Goal: Task Accomplishment & Management: Manage account settings

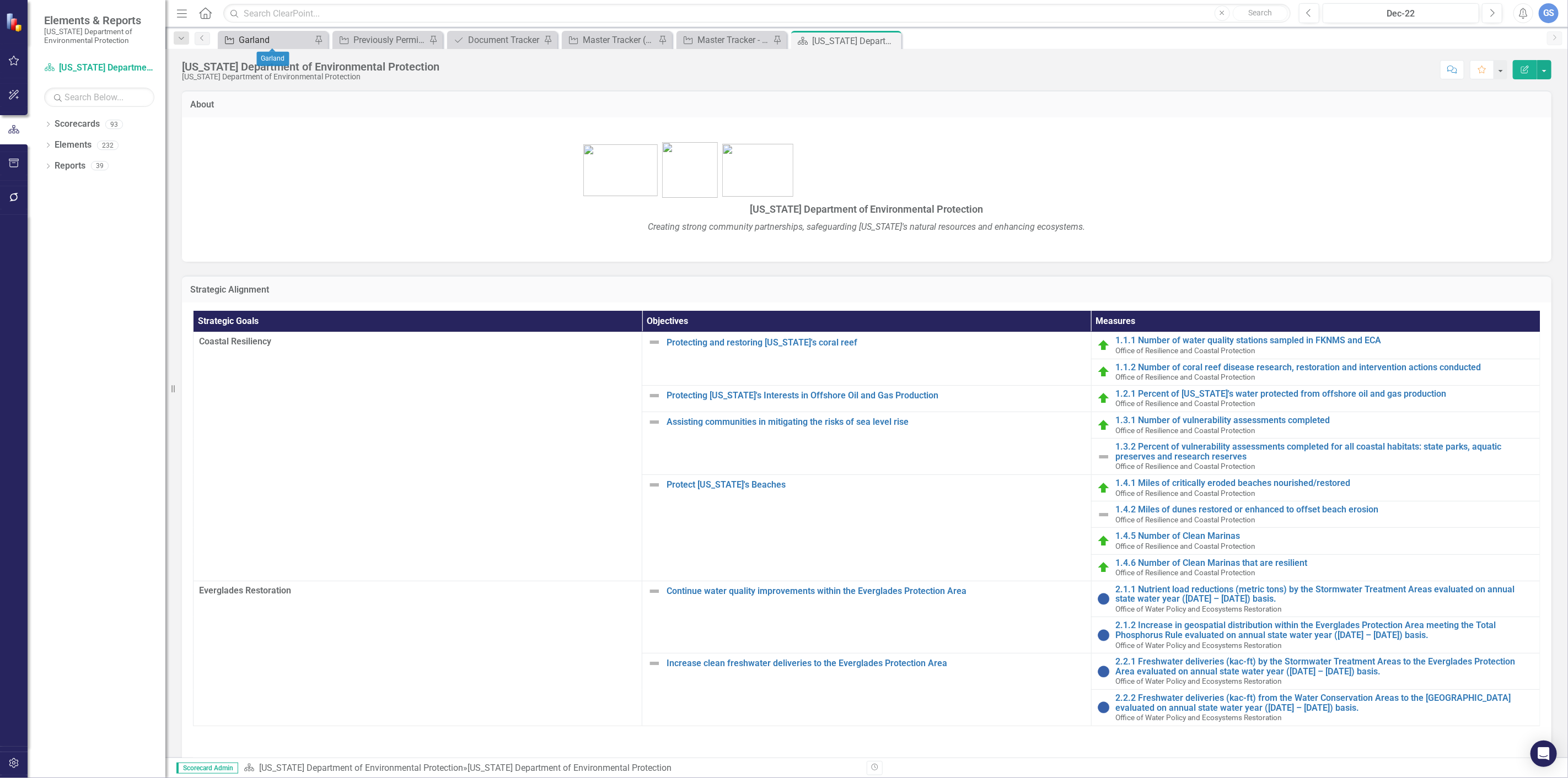
click at [278, 35] on div "Garland" at bounding box center [275, 40] width 73 height 14
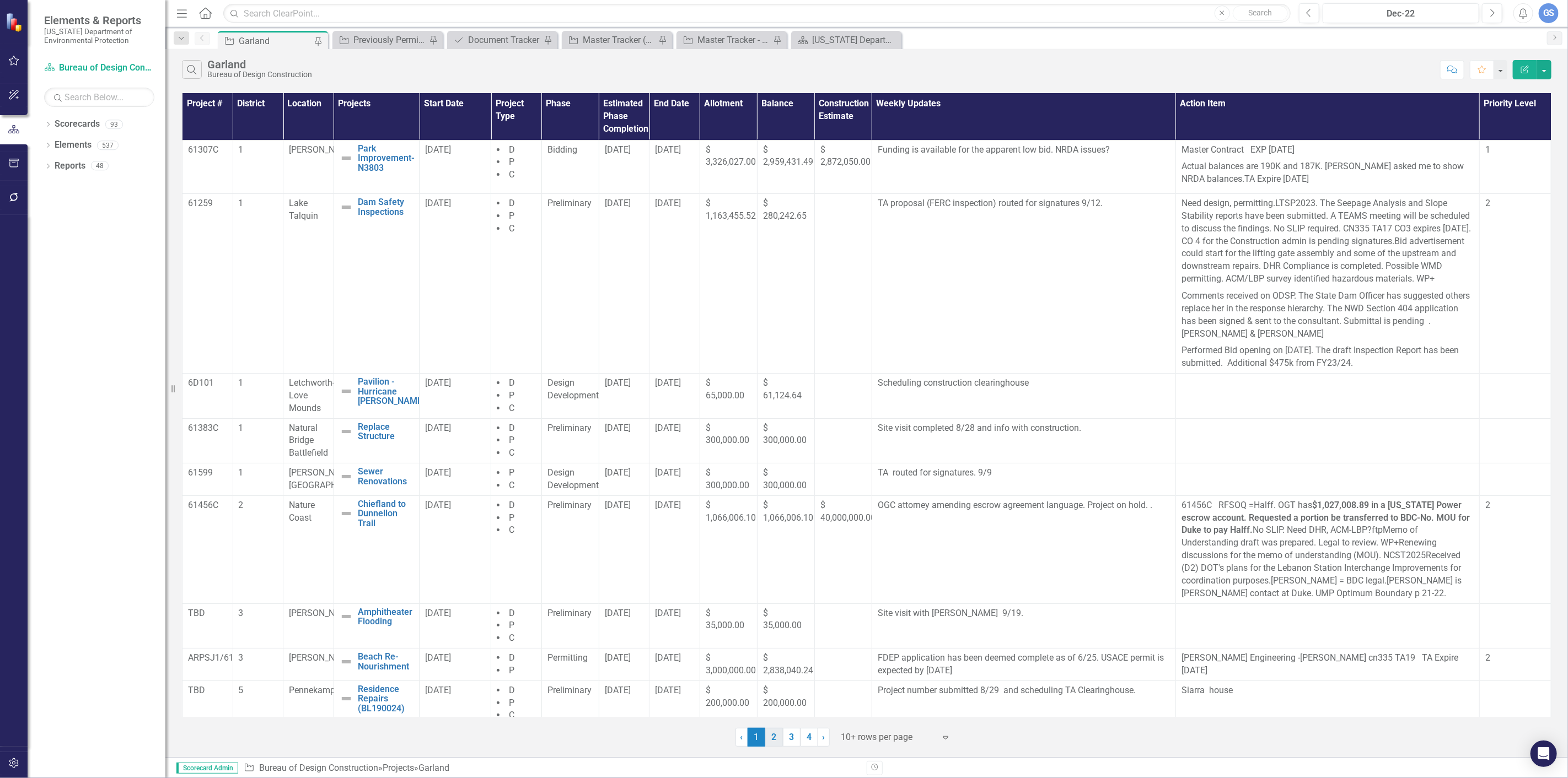
click at [775, 733] on link "2" at bounding box center [774, 737] width 18 height 18
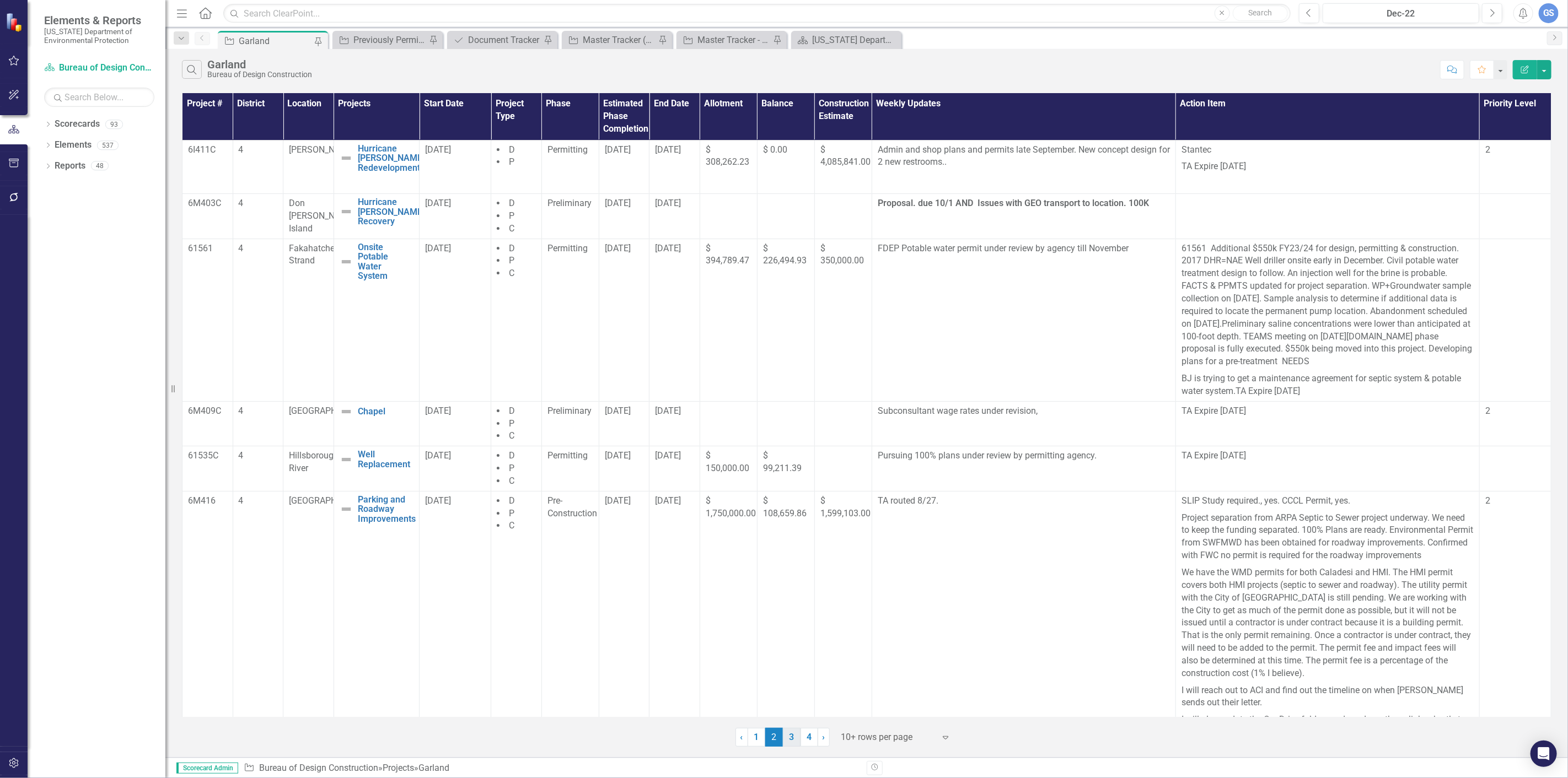
click at [789, 736] on link "3" at bounding box center [791, 737] width 18 height 18
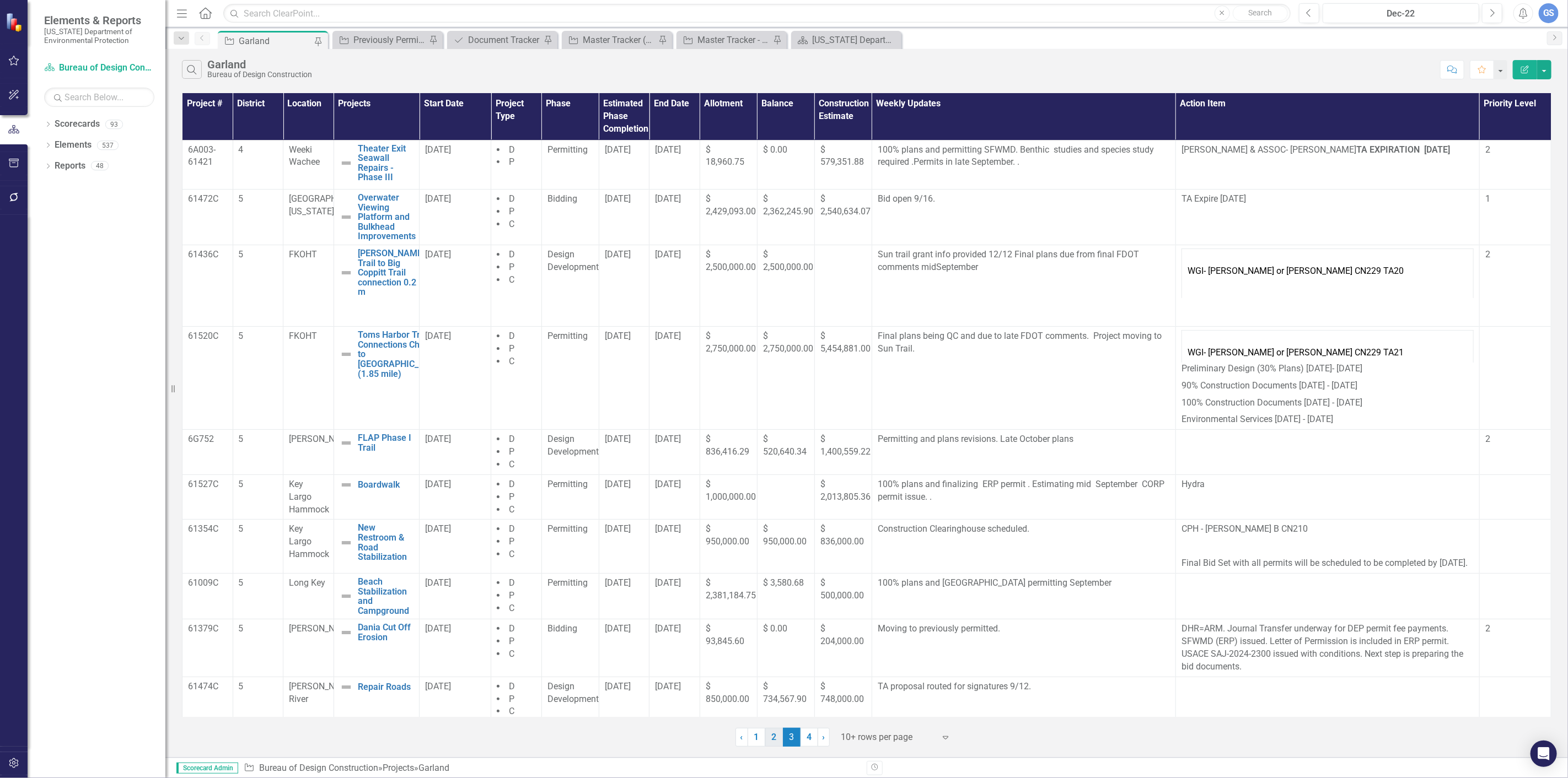
click at [772, 737] on link "2" at bounding box center [774, 737] width 18 height 18
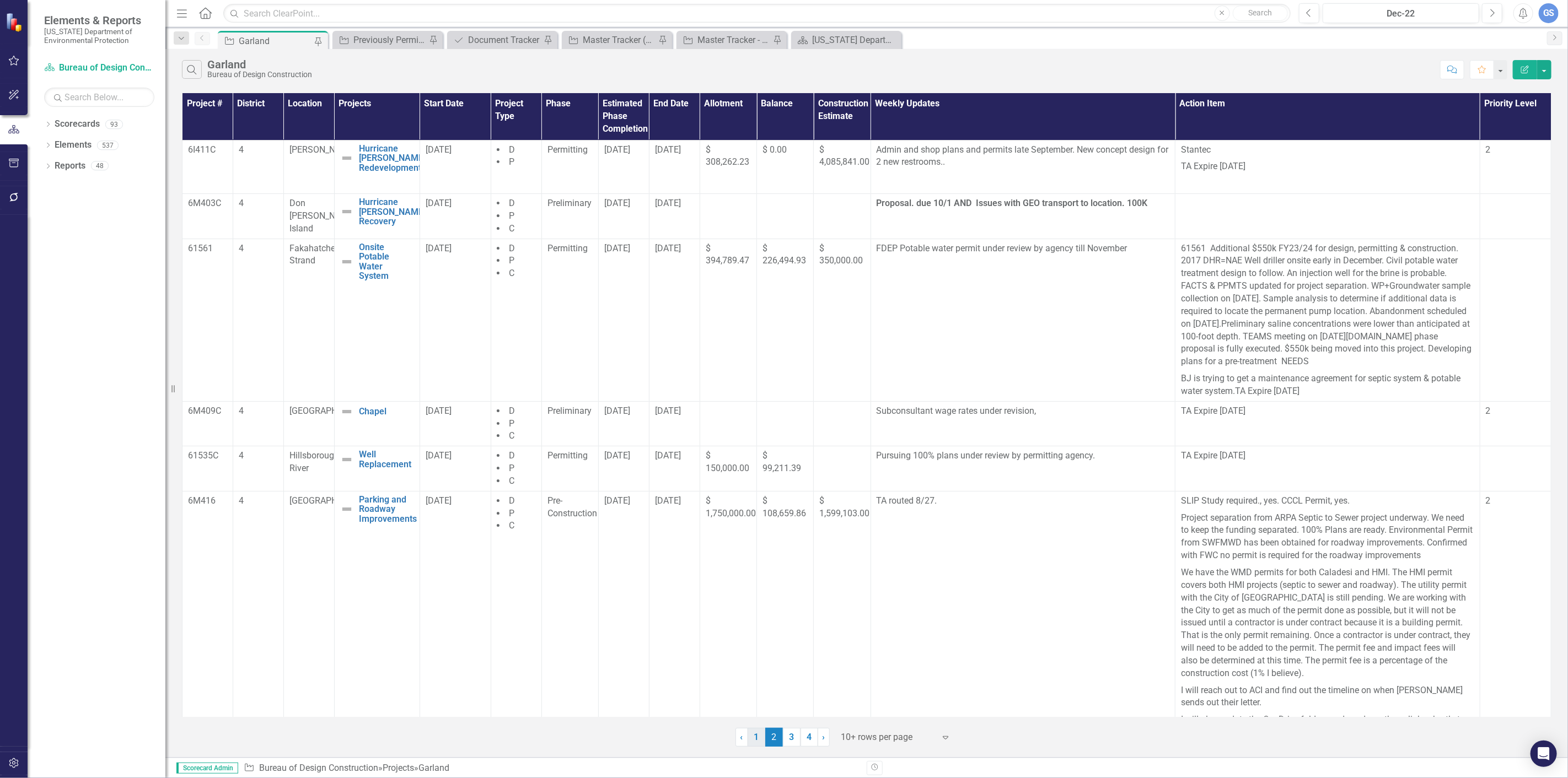
click at [750, 734] on link "1" at bounding box center [756, 737] width 18 height 18
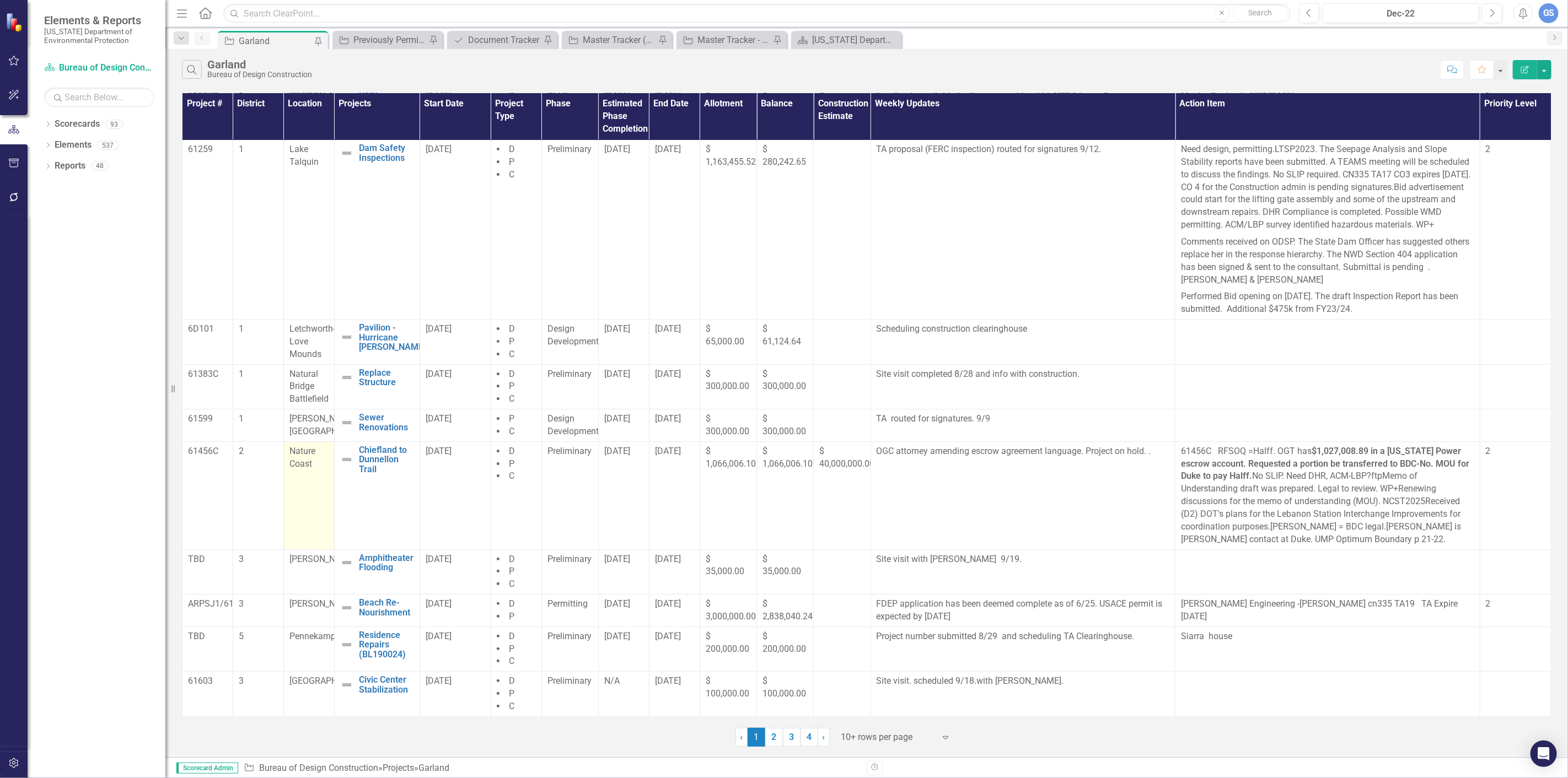
scroll to position [67, 0]
click at [770, 733] on link "2" at bounding box center [774, 737] width 18 height 18
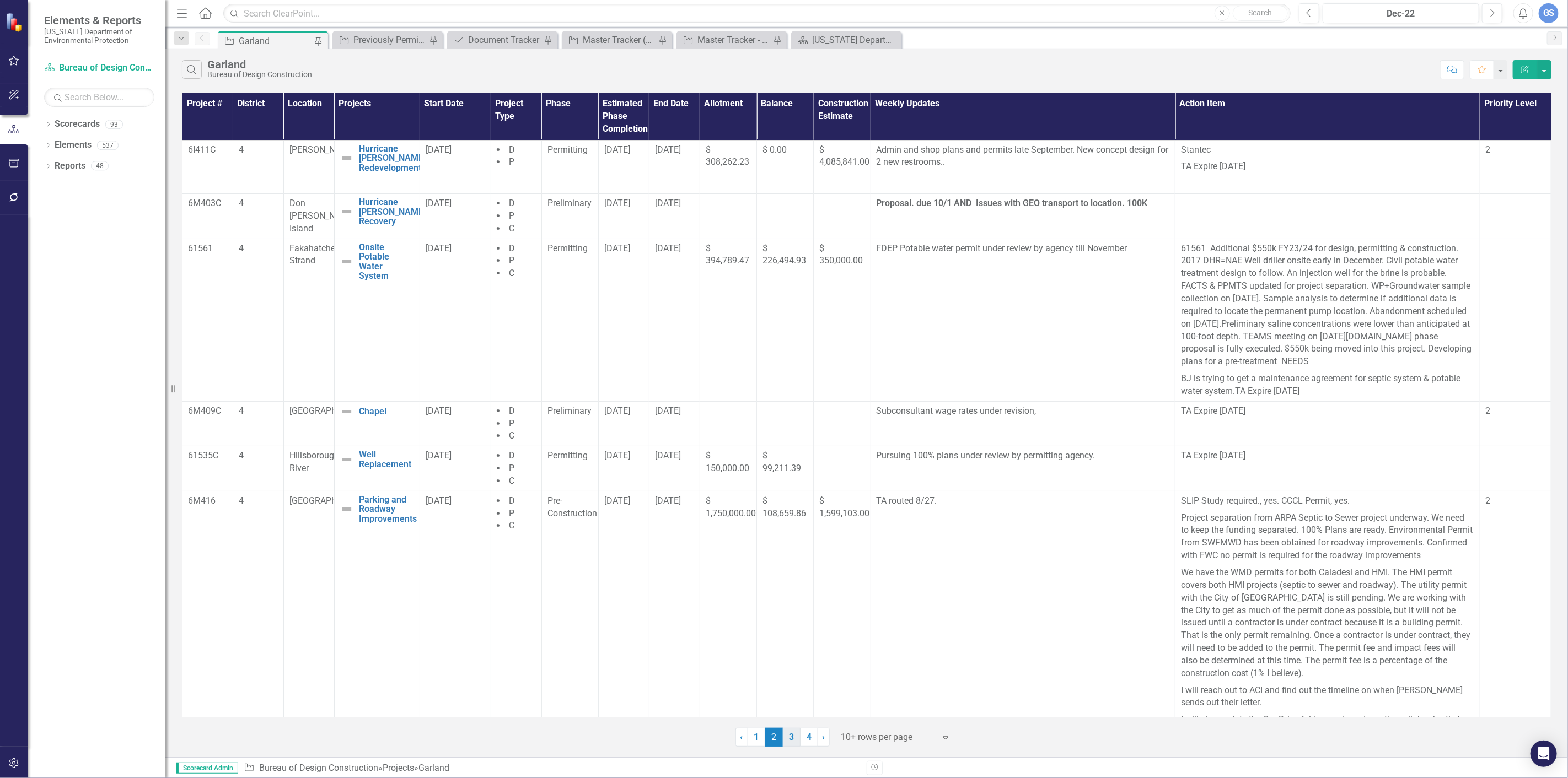
click at [787, 734] on link "3" at bounding box center [791, 737] width 18 height 18
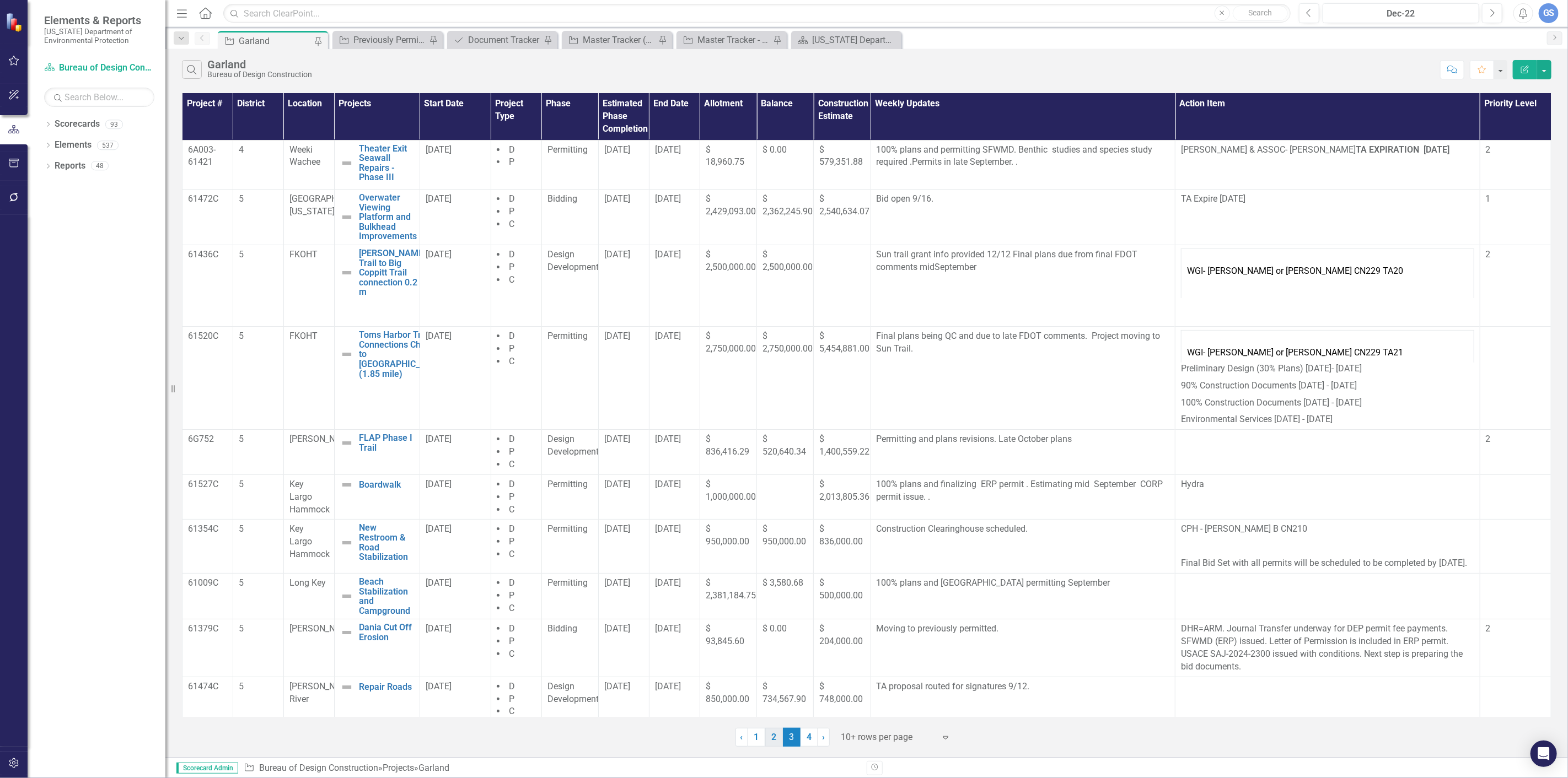
click at [769, 735] on link "2" at bounding box center [774, 737] width 18 height 18
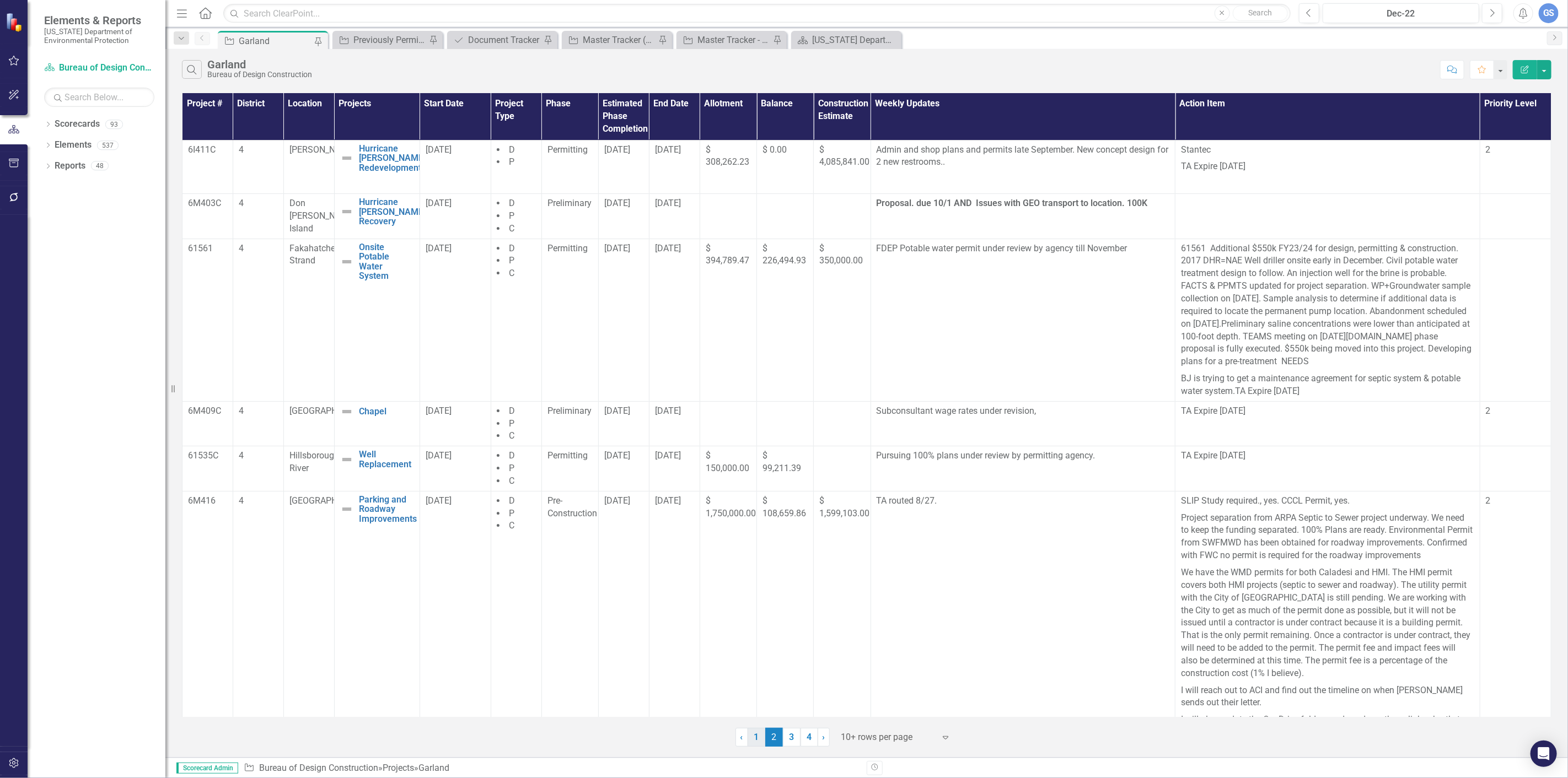
click at [756, 737] on link "1" at bounding box center [756, 737] width 18 height 18
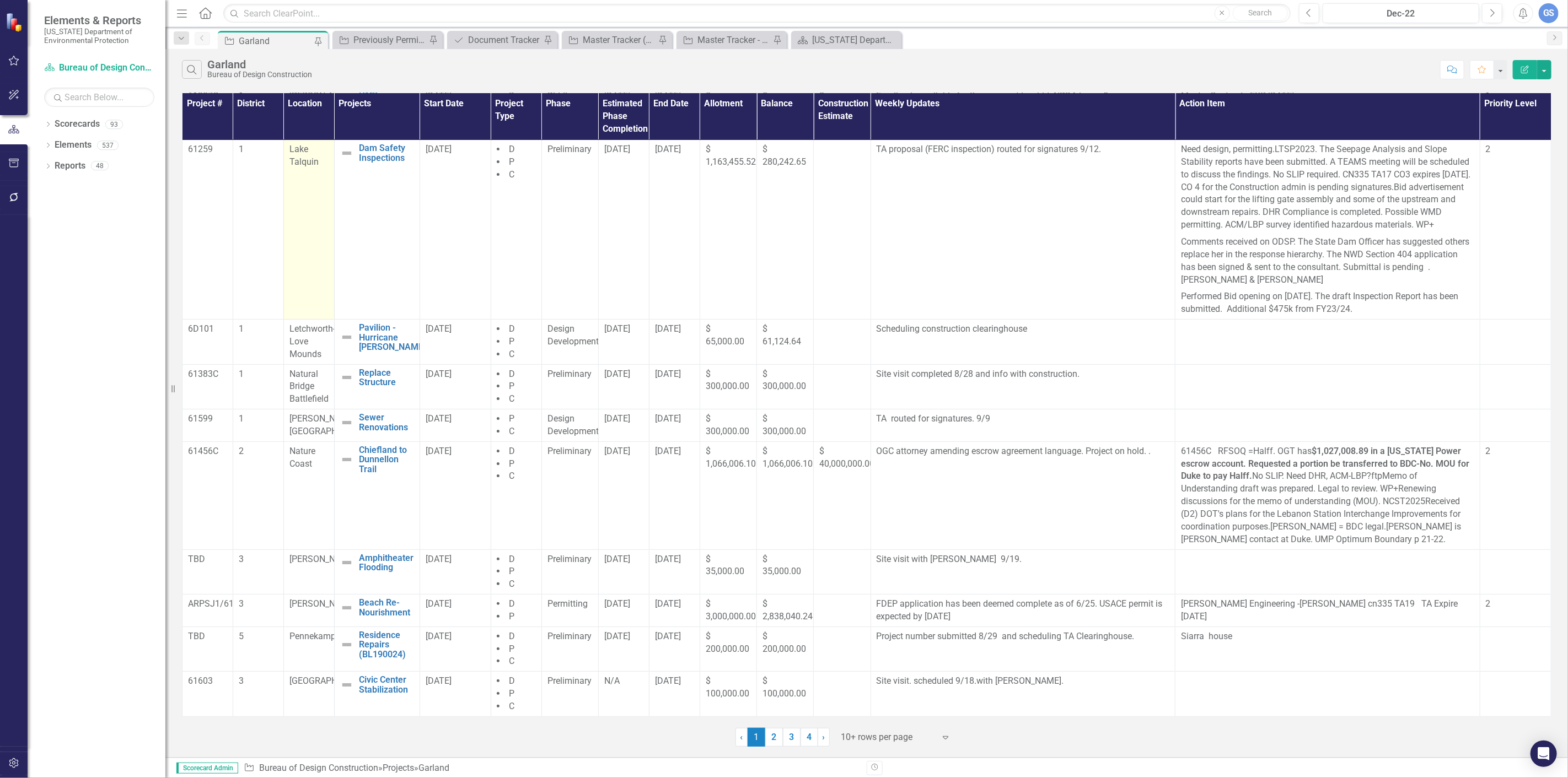
scroll to position [67, 0]
click at [769, 734] on link "2" at bounding box center [774, 737] width 18 height 18
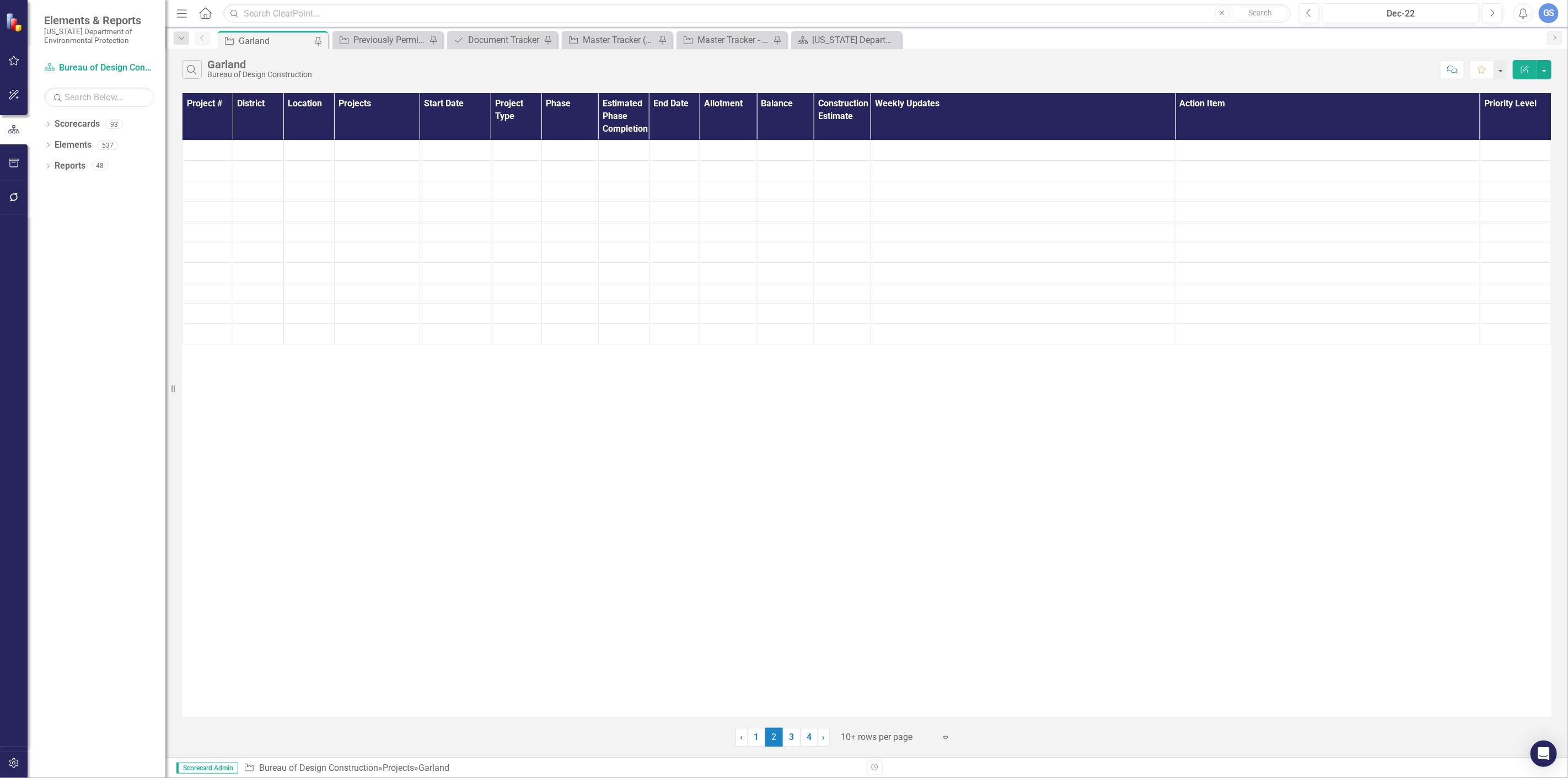
scroll to position [0, 0]
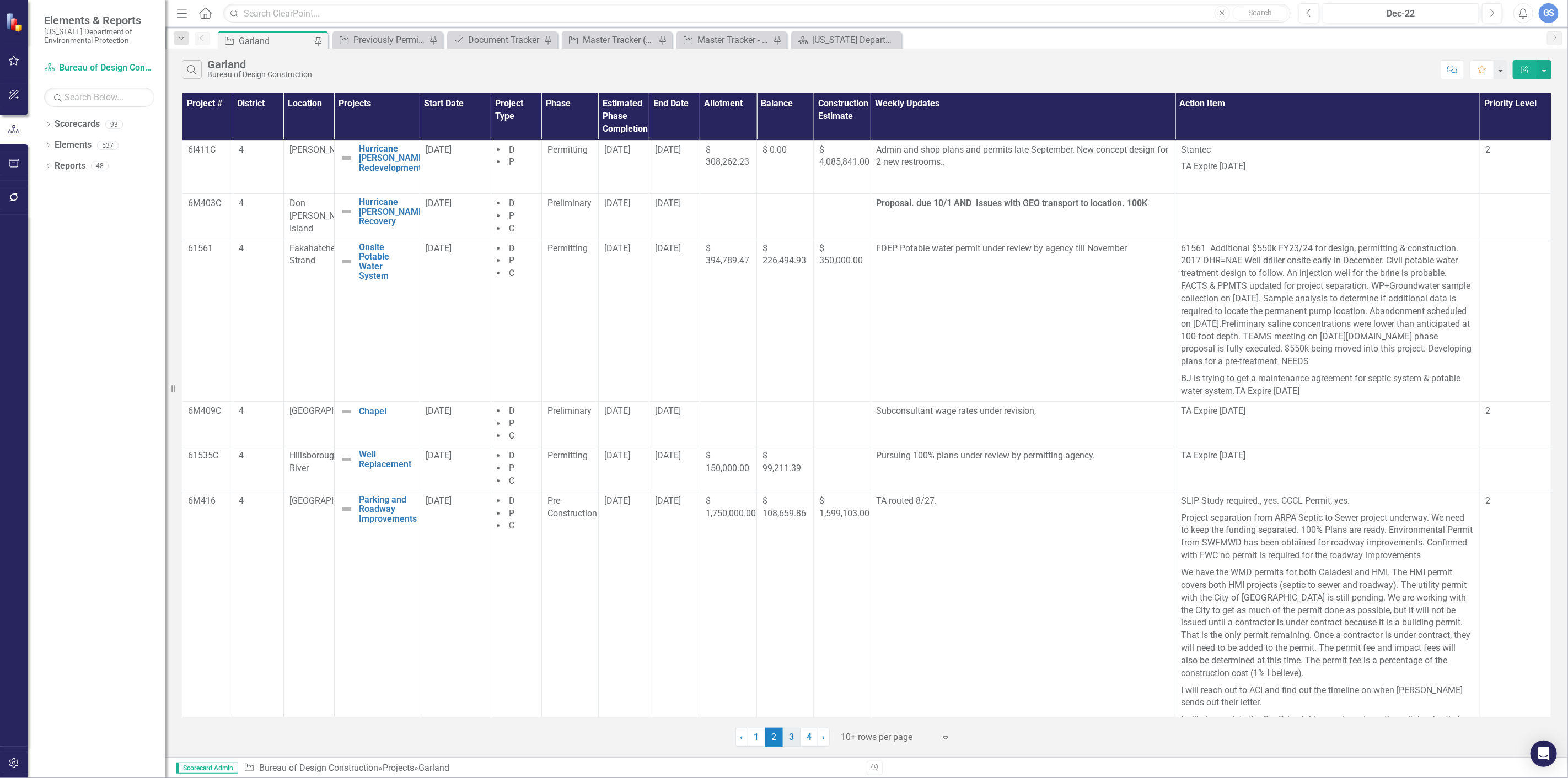
click at [791, 732] on link "3" at bounding box center [791, 737] width 18 height 18
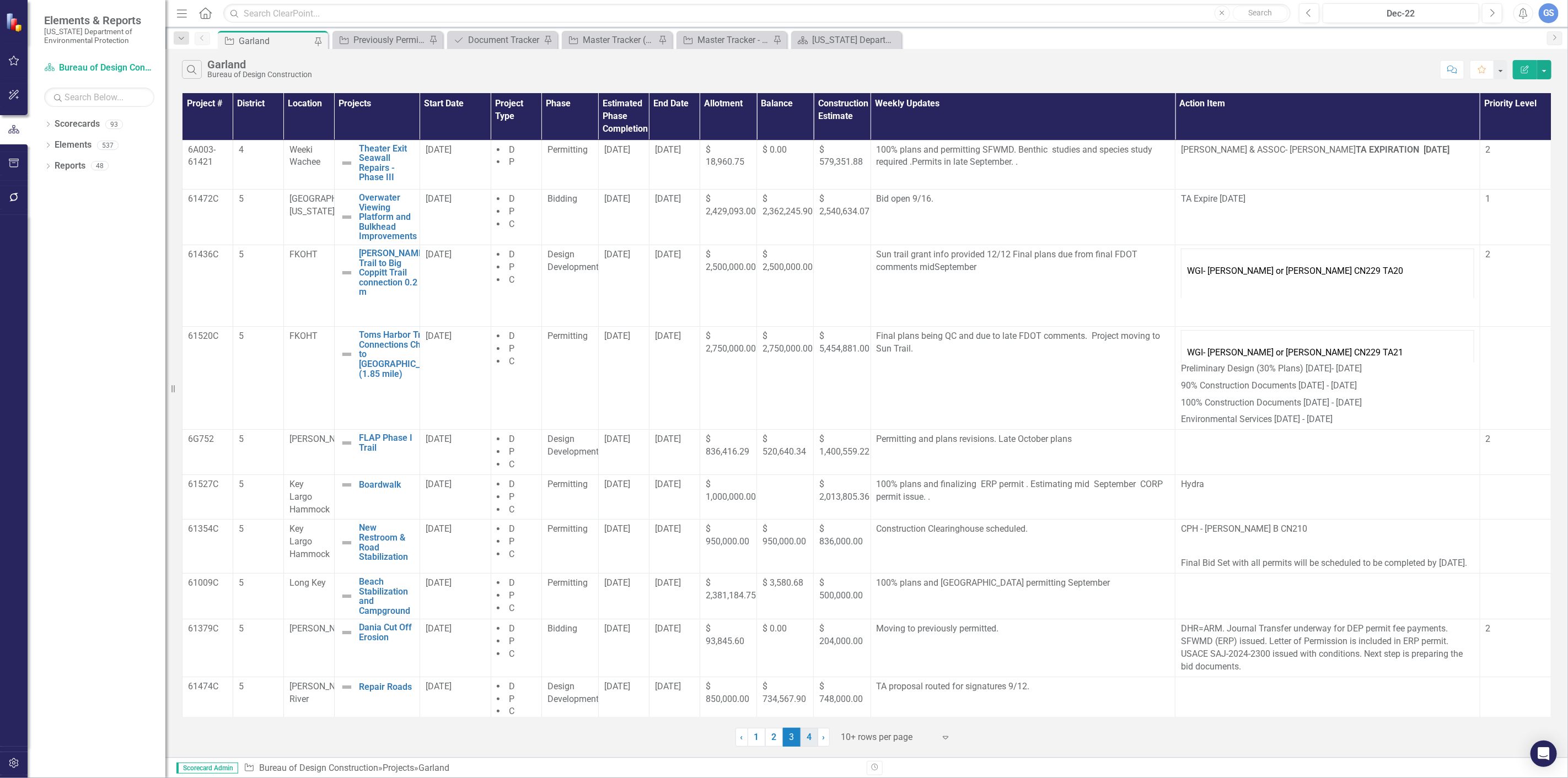
click at [809, 738] on link "4" at bounding box center [809, 737] width 18 height 18
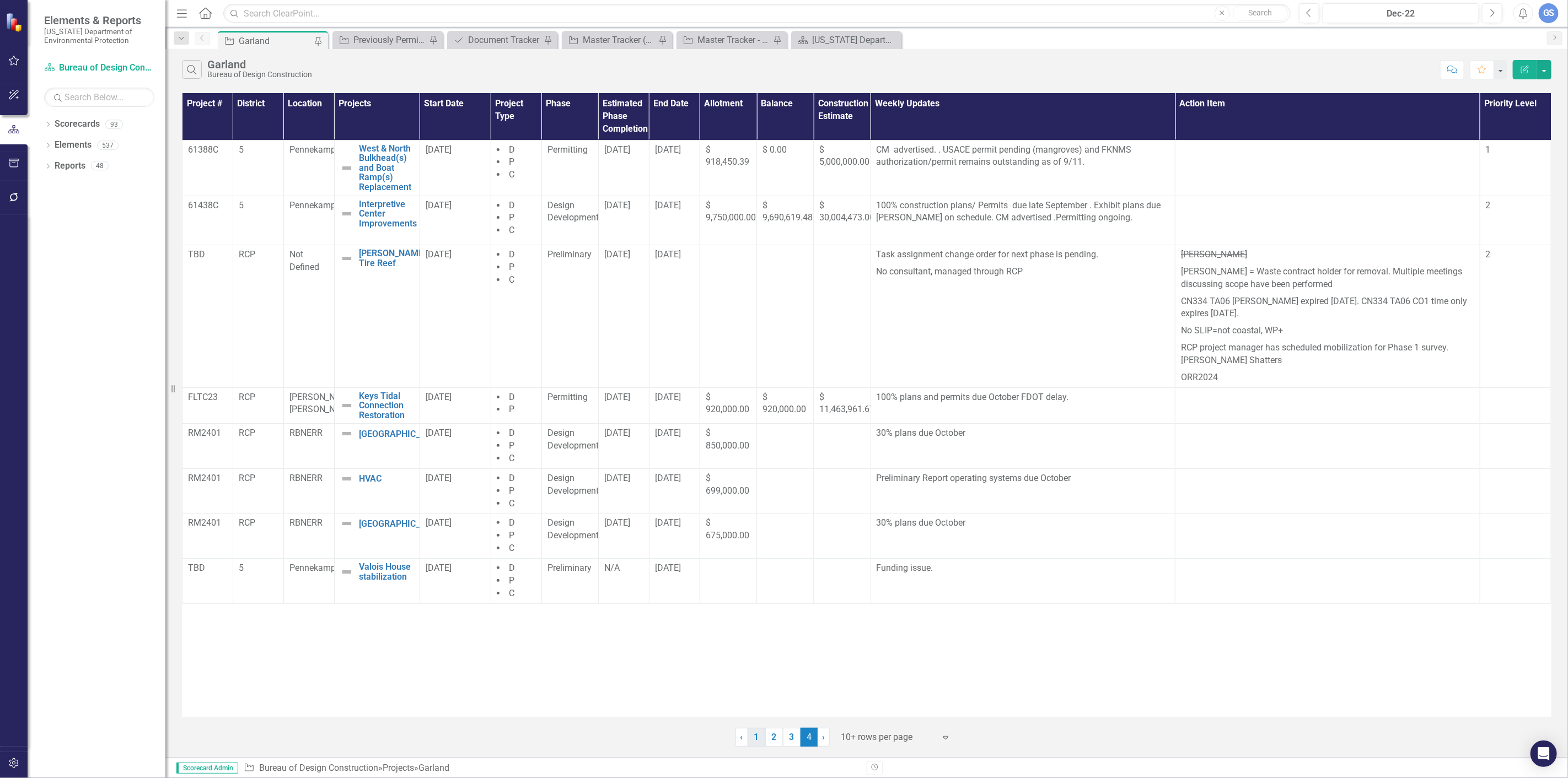
click at [754, 734] on link "1" at bounding box center [756, 737] width 18 height 18
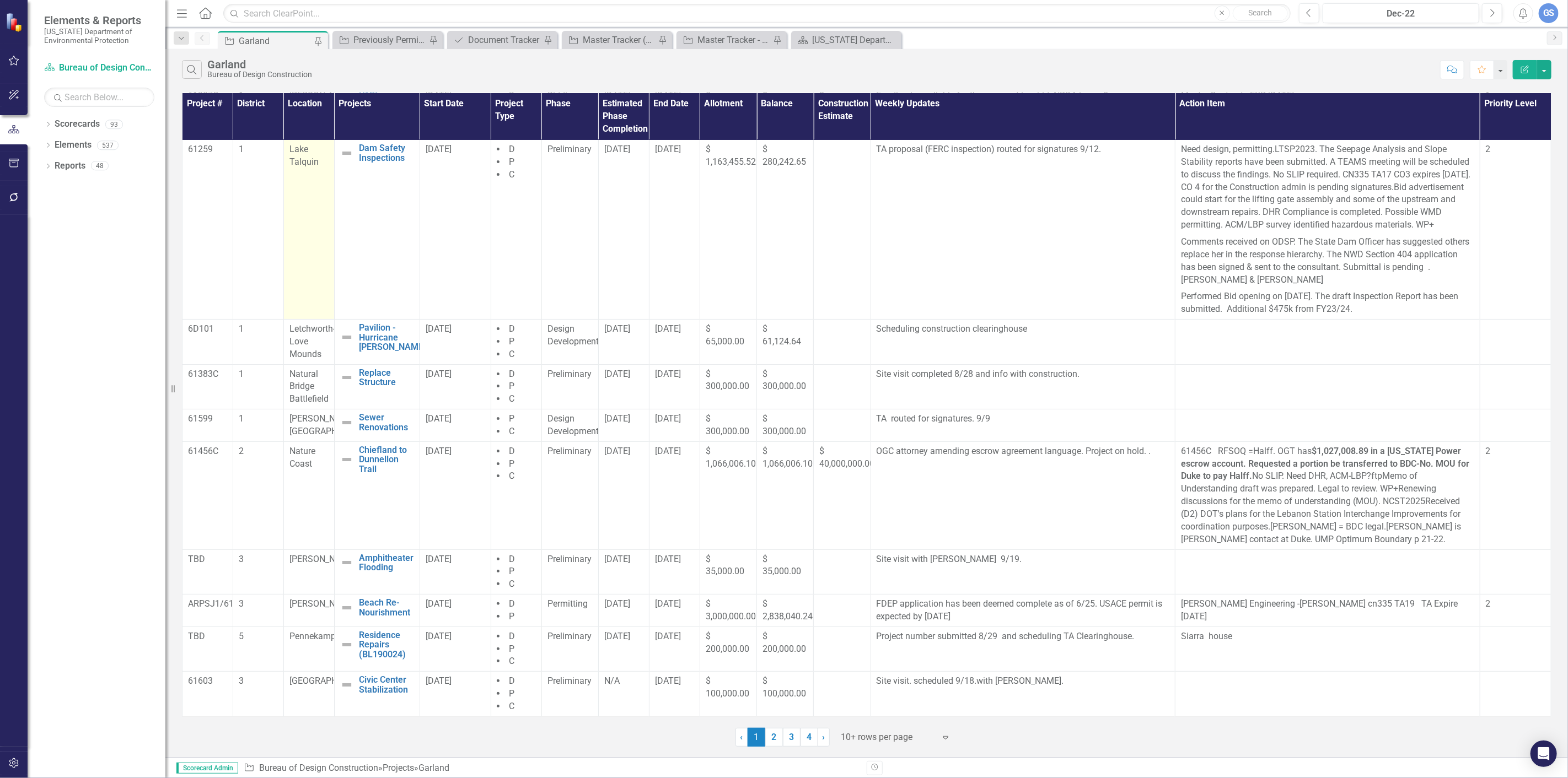
scroll to position [67, 0]
click at [773, 735] on link "2" at bounding box center [774, 737] width 18 height 18
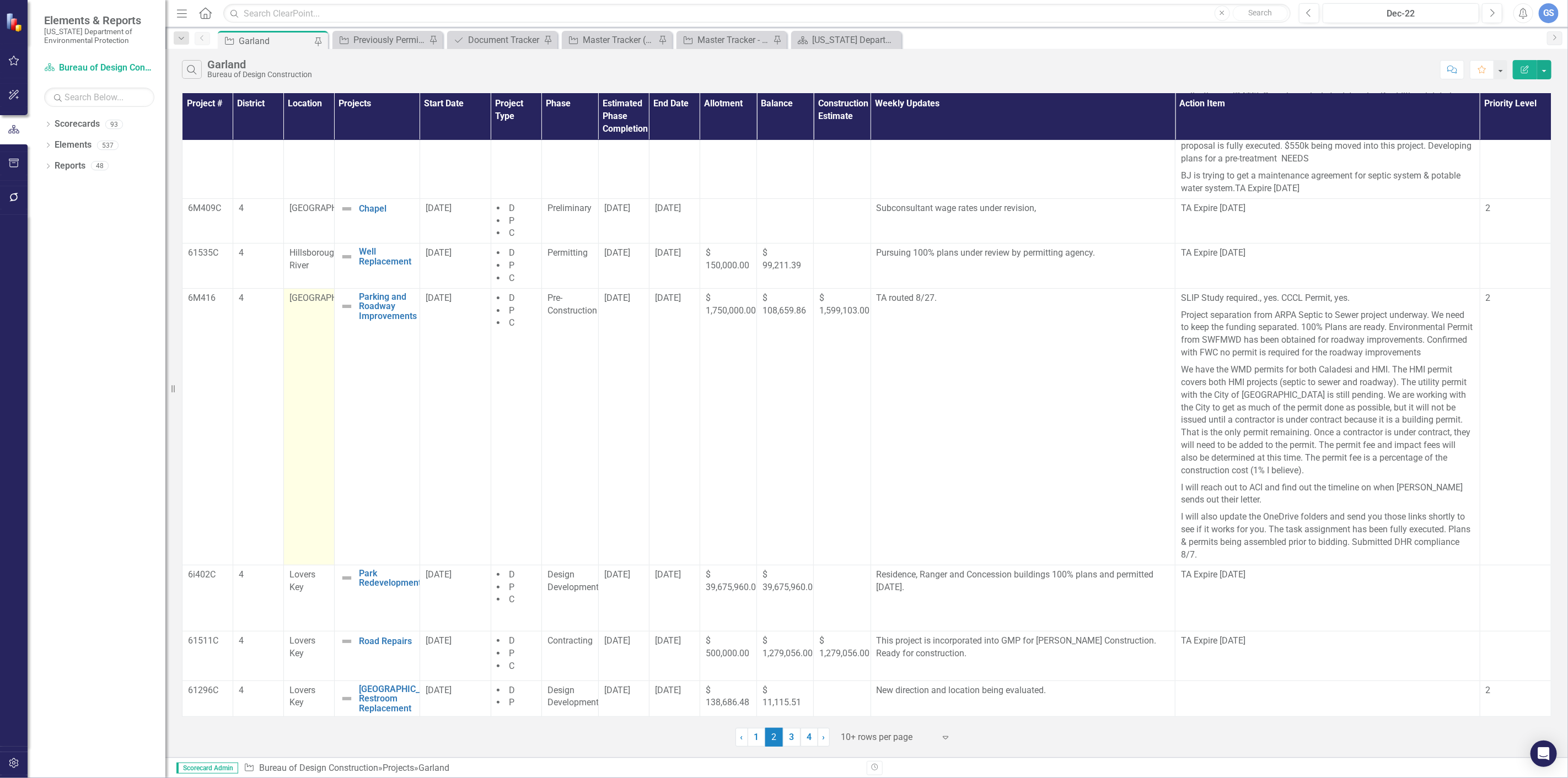
scroll to position [254, 0]
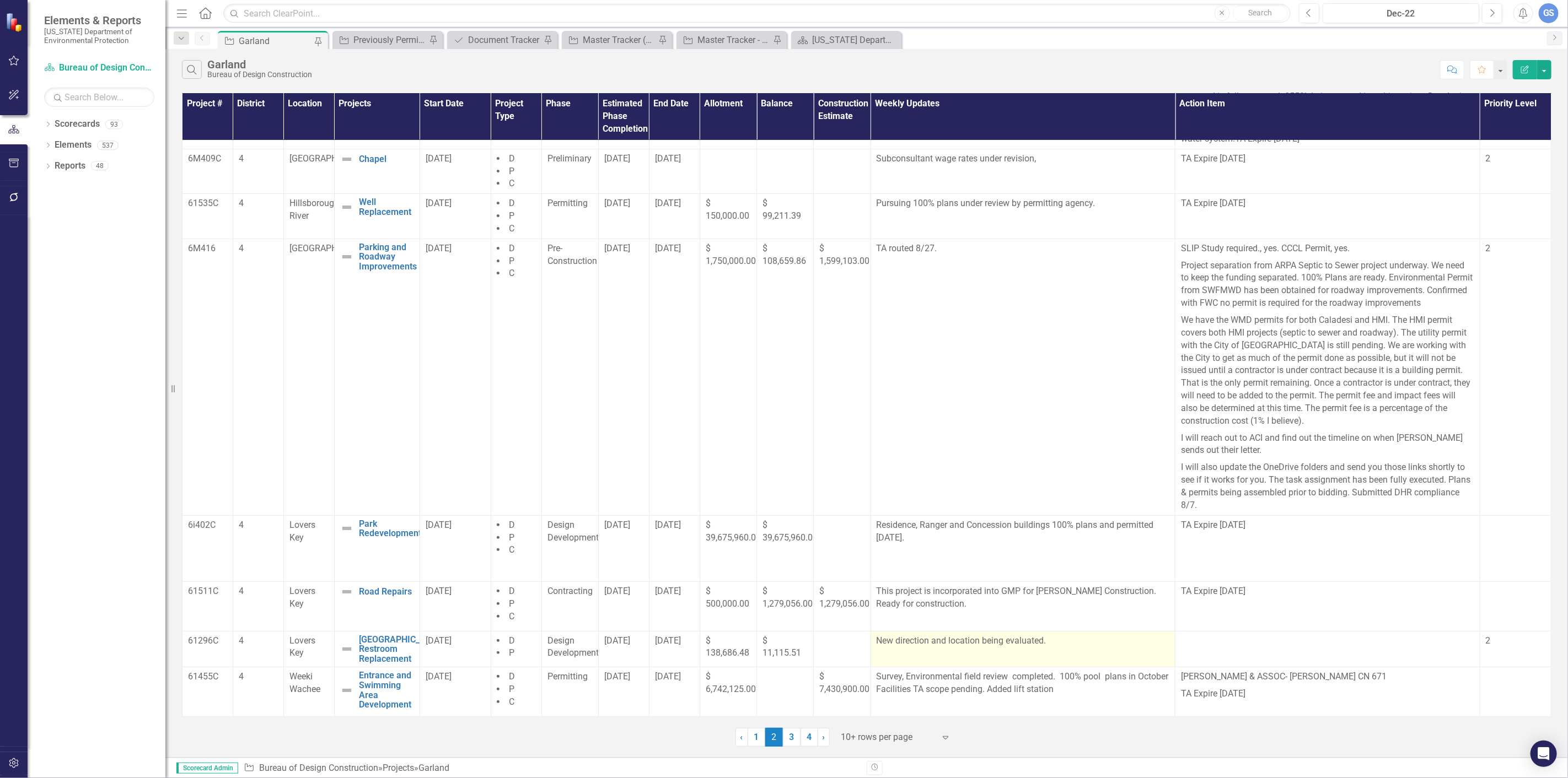
click at [1043, 641] on p "New direction and location being evaluated." at bounding box center [1023, 641] width 293 height 13
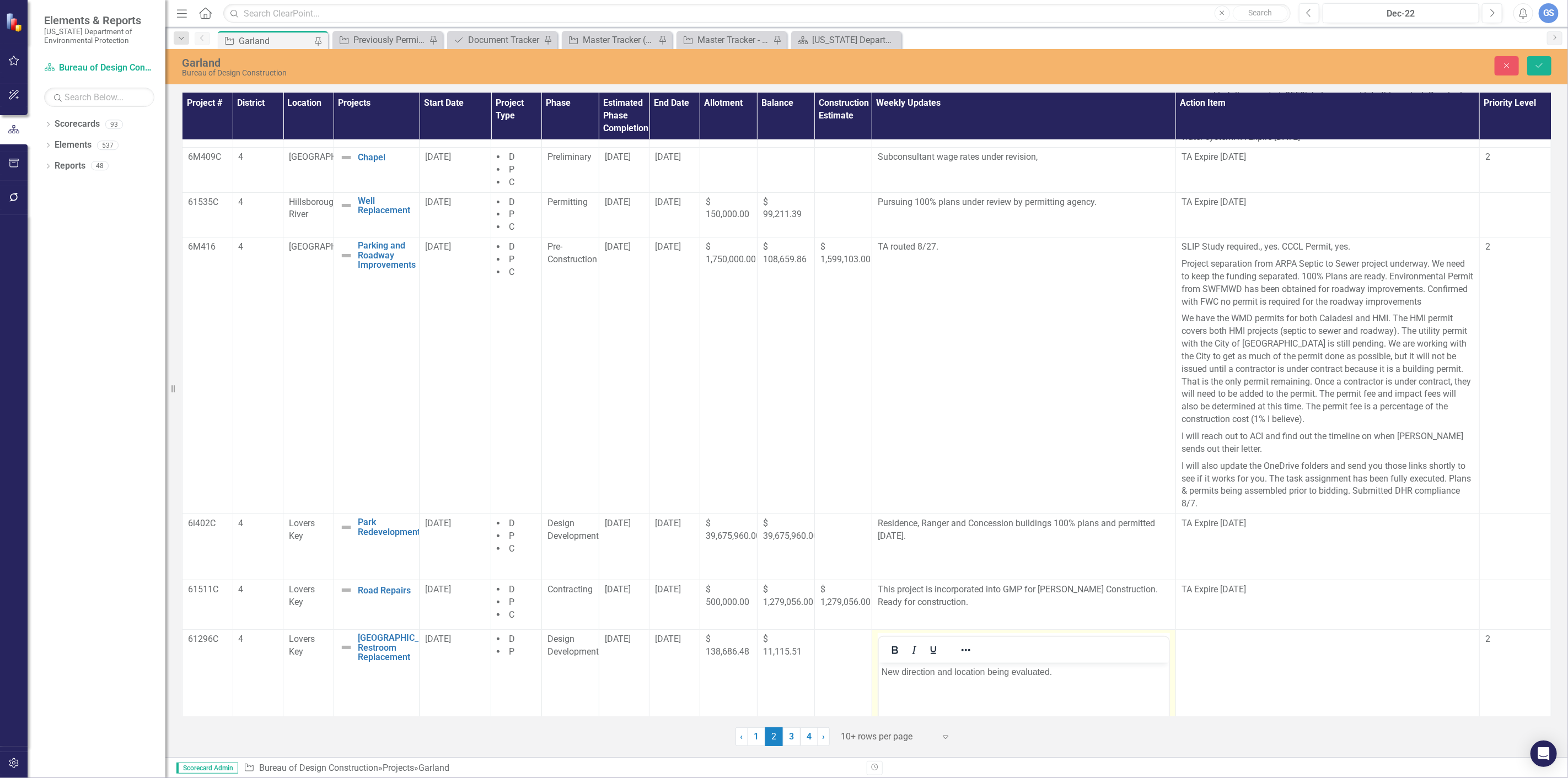
scroll to position [0, 0]
click at [1051, 673] on p "New direction and location being evaluated." at bounding box center [1023, 671] width 285 height 13
click at [1535, 58] on button "Save" at bounding box center [1539, 65] width 24 height 19
